Goal: Navigation & Orientation: Find specific page/section

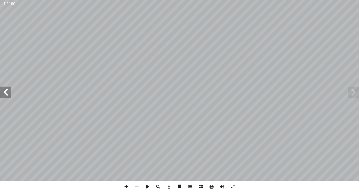
click at [7, 97] on span at bounding box center [5, 91] width 11 height 11
click at [8, 97] on span at bounding box center [5, 91] width 11 height 11
click at [7, 95] on span at bounding box center [5, 91] width 11 height 11
click at [7, 96] on span at bounding box center [5, 91] width 11 height 11
click at [9, 89] on span at bounding box center [5, 91] width 11 height 11
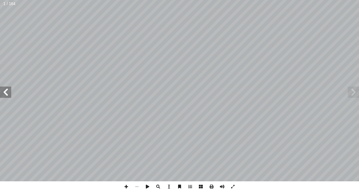
click at [6, 96] on span at bounding box center [5, 91] width 11 height 11
click at [8, 95] on span at bounding box center [5, 91] width 11 height 11
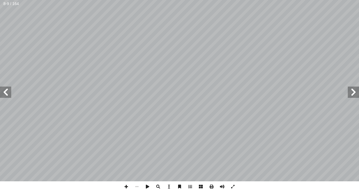
click at [8, 95] on span at bounding box center [5, 91] width 11 height 11
click at [5, 93] on span at bounding box center [5, 91] width 11 height 11
click at [352, 95] on span at bounding box center [353, 91] width 11 height 11
click at [6, 94] on span at bounding box center [5, 91] width 11 height 11
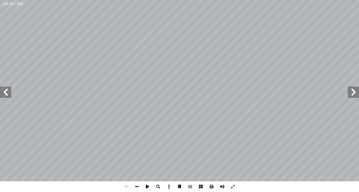
click at [6, 93] on span at bounding box center [5, 91] width 11 height 11
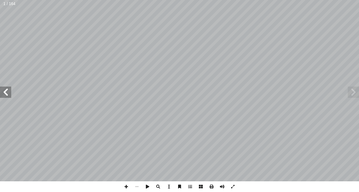
click at [8, 93] on span at bounding box center [5, 91] width 11 height 11
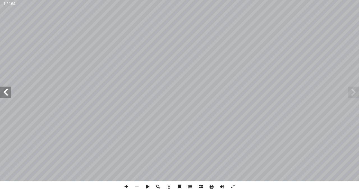
click at [8, 93] on span at bounding box center [5, 91] width 11 height 11
click at [4, 89] on span at bounding box center [5, 91] width 11 height 11
